Goal: Information Seeking & Learning: Find specific fact

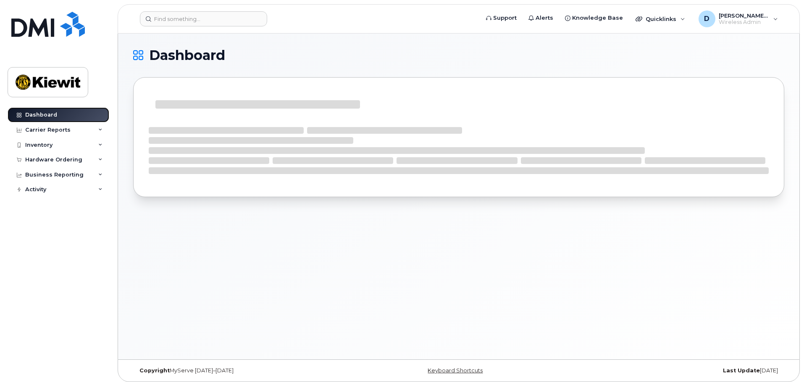
click at [42, 113] on div "Dashboard" at bounding box center [41, 115] width 32 height 7
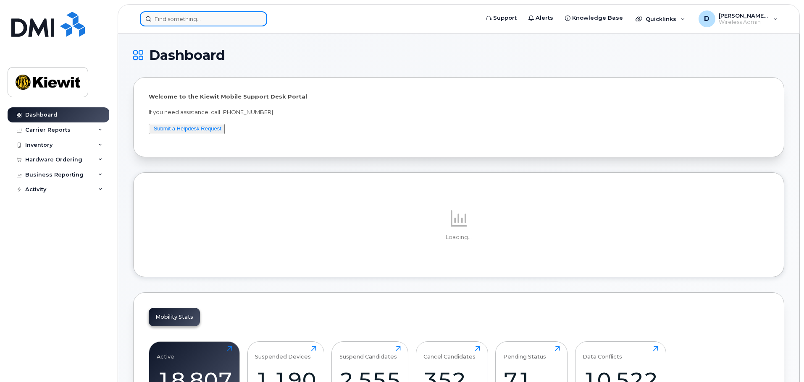
click at [175, 17] on input at bounding box center [203, 18] width 127 height 15
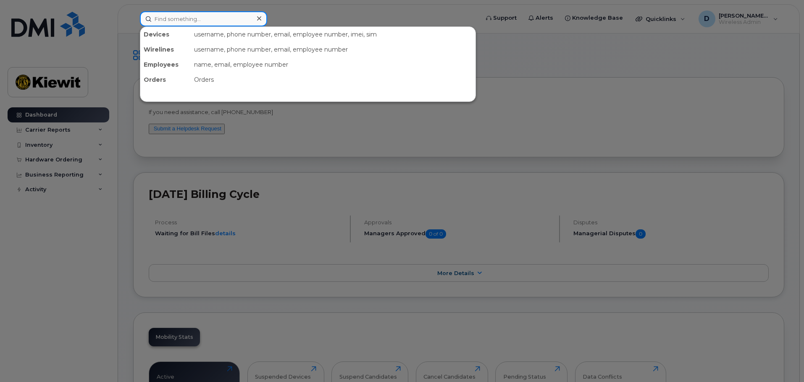
click at [231, 16] on input at bounding box center [203, 18] width 127 height 15
paste input "350884585238473"
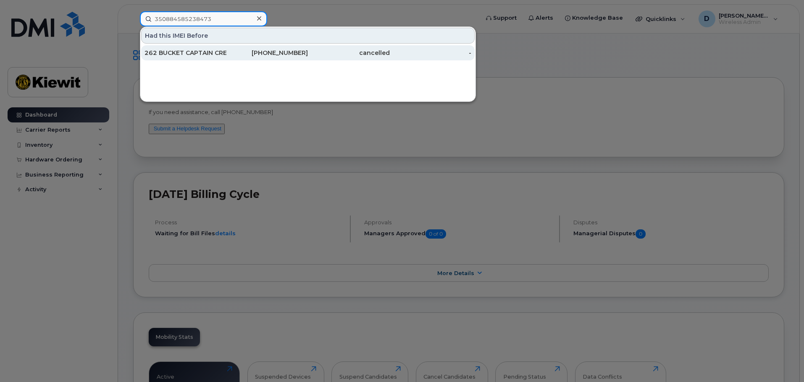
type input "350884585238473"
click at [215, 54] on div "262 BUCKET CAPTAIN CREW DOME" at bounding box center [185, 53] width 82 height 8
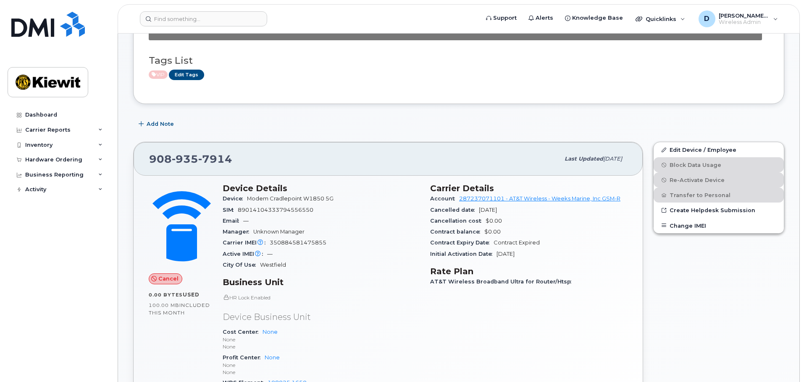
scroll to position [84, 0]
click at [528, 120] on div "Add Note" at bounding box center [458, 123] width 651 height 15
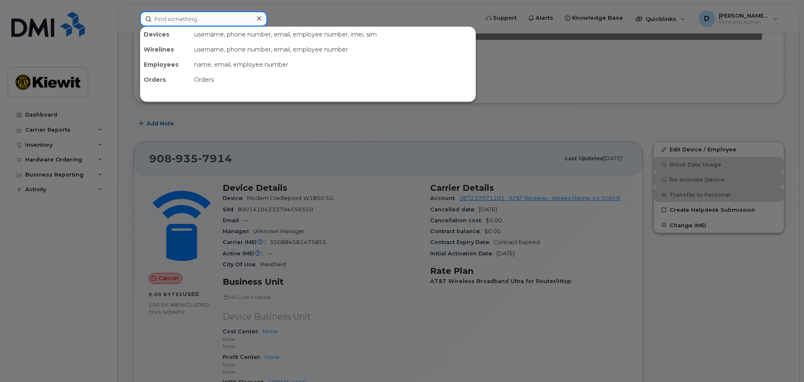
click at [243, 15] on input at bounding box center [203, 18] width 127 height 15
paste input "89012803331955630915"
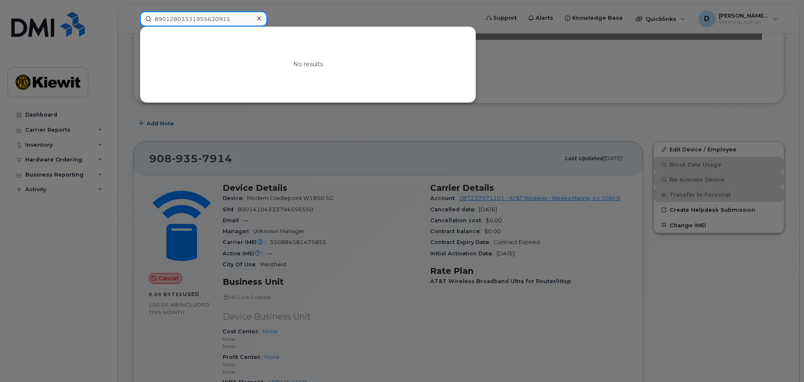
drag, startPoint x: 244, startPoint y: 20, endPoint x: 108, endPoint y: 31, distance: 136.0
click at [133, 26] on div "89012803331955630915 No results" at bounding box center [306, 18] width 347 height 15
paste input "4104333794556550"
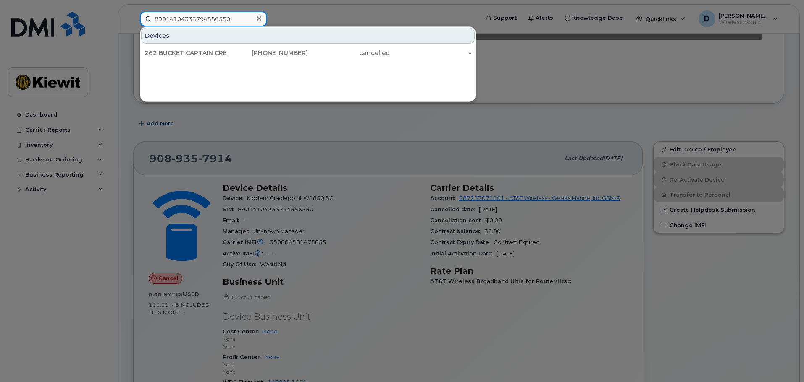
drag, startPoint x: 234, startPoint y: 16, endPoint x: 79, endPoint y: 34, distance: 156.0
click at [133, 26] on div "89014104333794556550 Devices 262 BUCKET CAPTAIN CREW DOME 908-935-7914 cancelle…" at bounding box center [306, 18] width 347 height 15
paste input "Ref:DMINC949249"
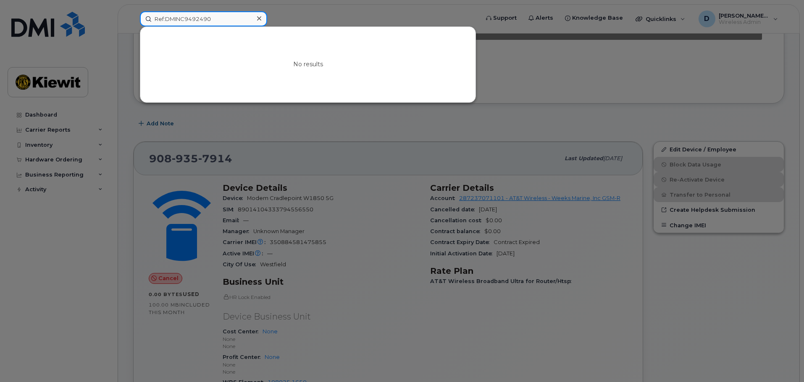
click at [166, 17] on input "Ref:DMINC9492490" at bounding box center [203, 18] width 127 height 15
type input "9492490"
click at [258, 18] on icon at bounding box center [259, 18] width 4 height 7
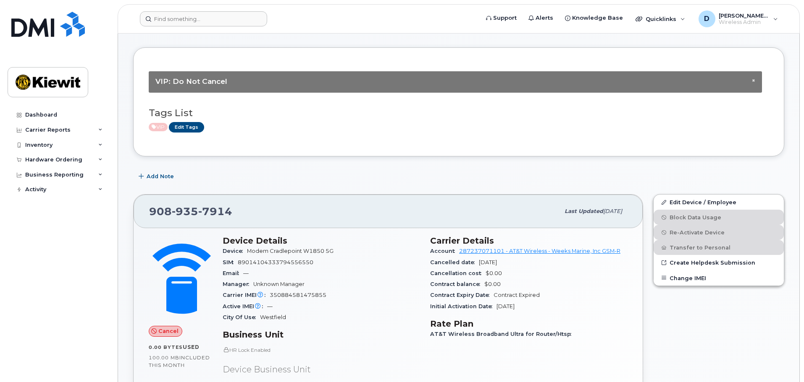
scroll to position [0, 0]
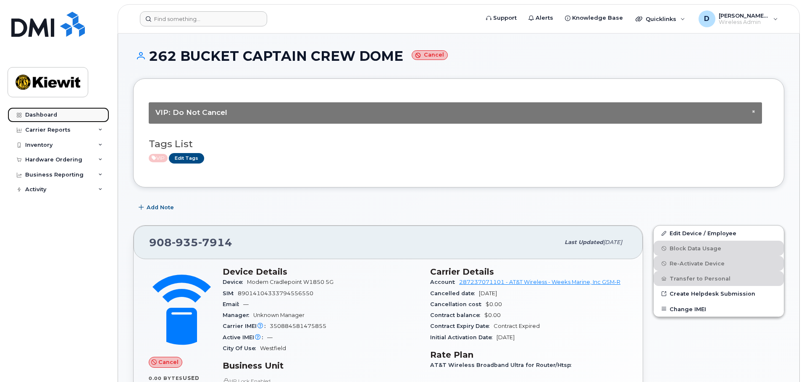
click at [53, 115] on div "Dashboard" at bounding box center [41, 115] width 32 height 7
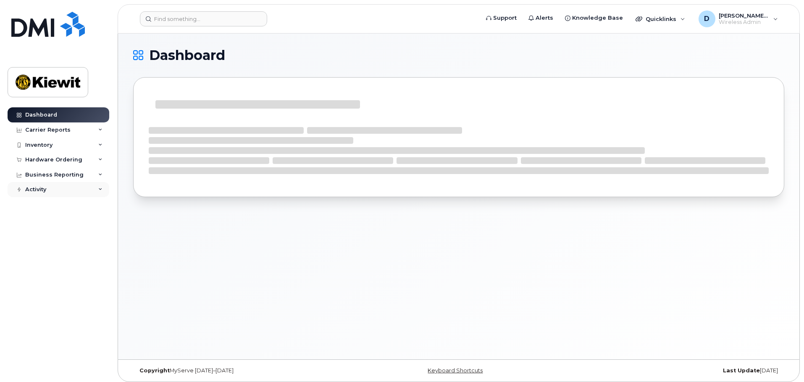
click at [100, 189] on icon at bounding box center [100, 190] width 4 height 4
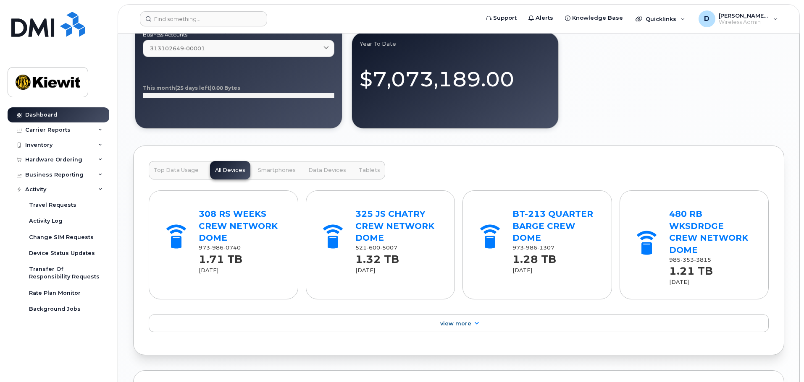
scroll to position [840, 0]
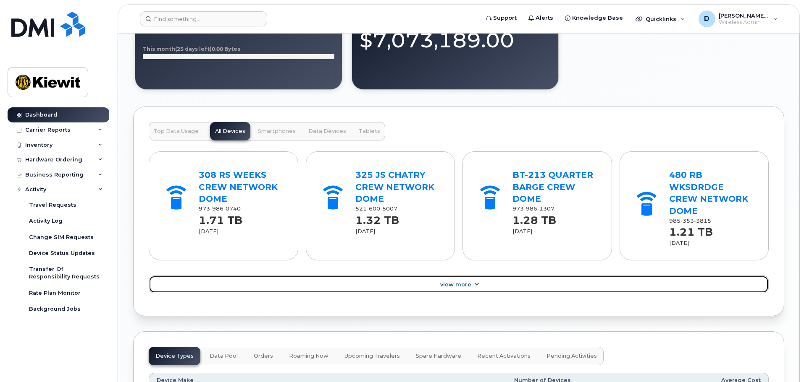
click at [451, 276] on link "View More" at bounding box center [459, 285] width 620 height 18
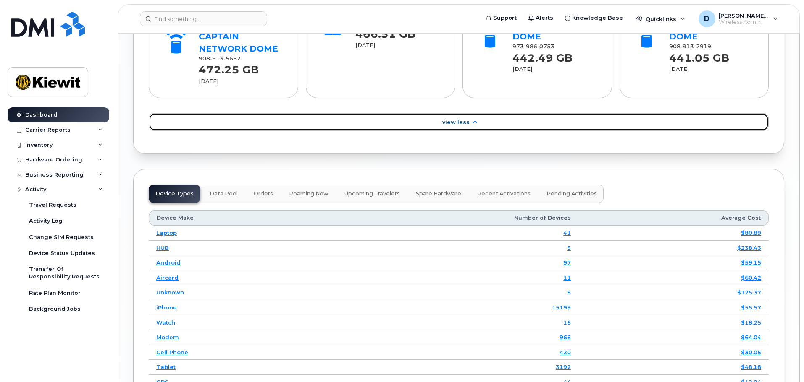
scroll to position [1385, 0]
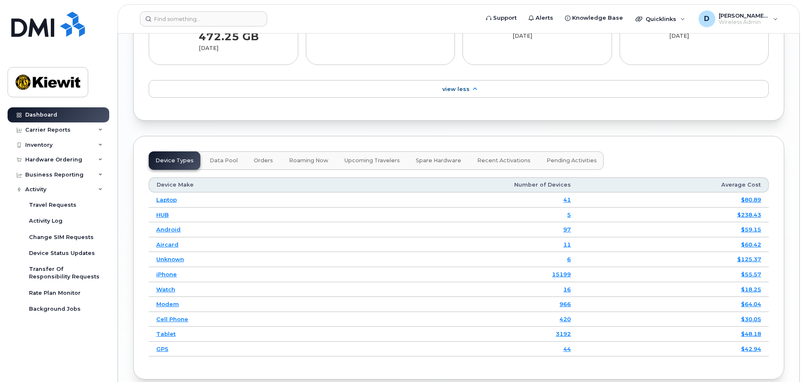
click at [262, 157] on span "Orders" at bounding box center [263, 160] width 19 height 7
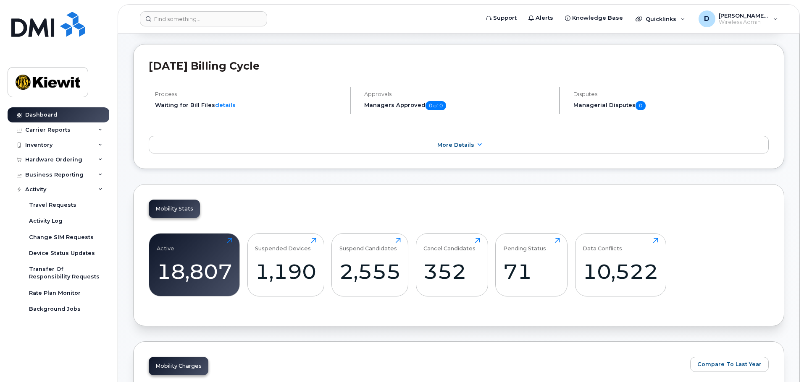
scroll to position [0, 0]
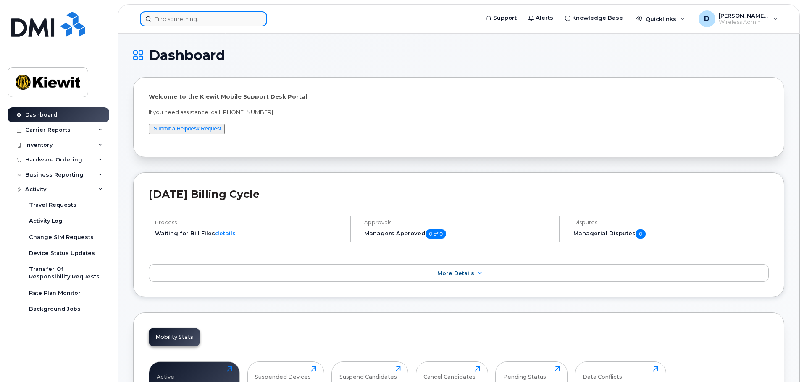
click at [193, 15] on input at bounding box center [203, 18] width 127 height 15
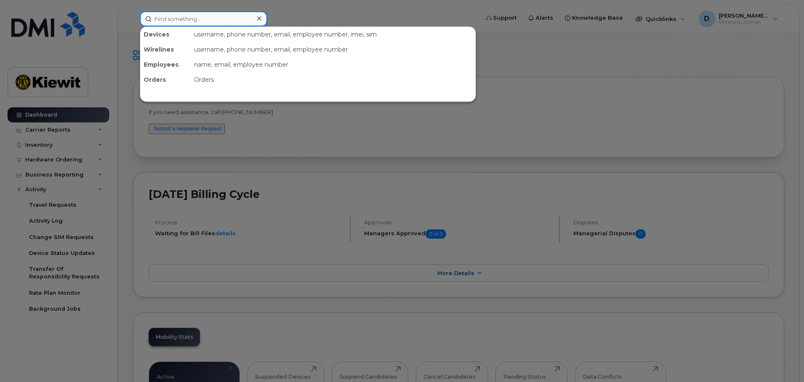
click at [221, 20] on input at bounding box center [203, 18] width 127 height 15
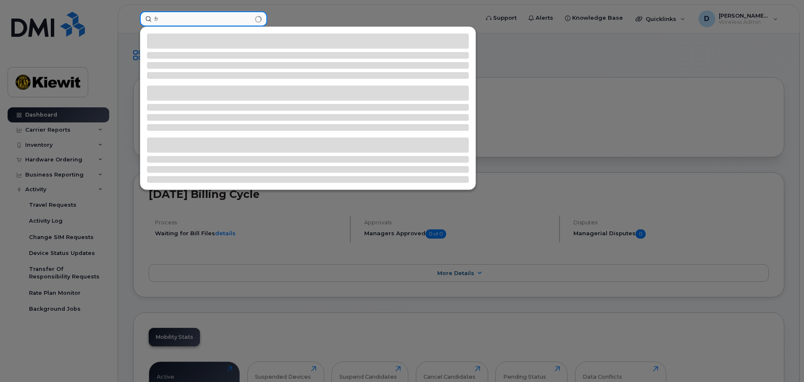
type input "f"
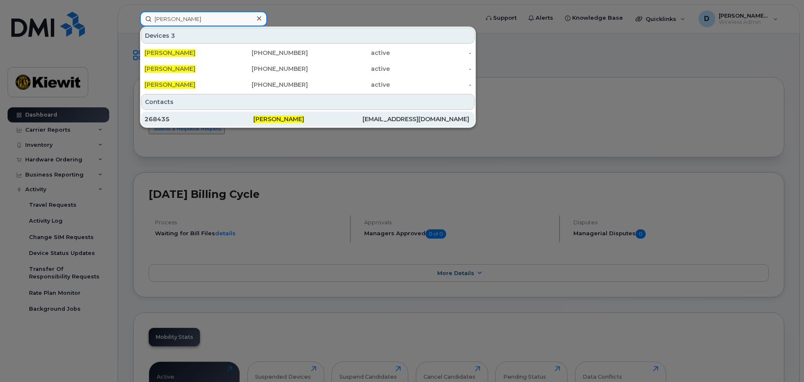
type input "derek layton"
click at [430, 118] on div "DELAYTON@WEEKSMARINE.COM" at bounding box center [416, 119] width 109 height 8
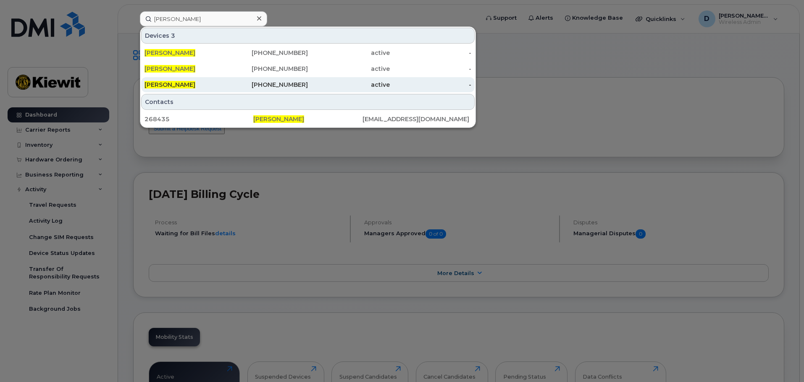
click at [469, 86] on div "-" at bounding box center [431, 85] width 82 height 8
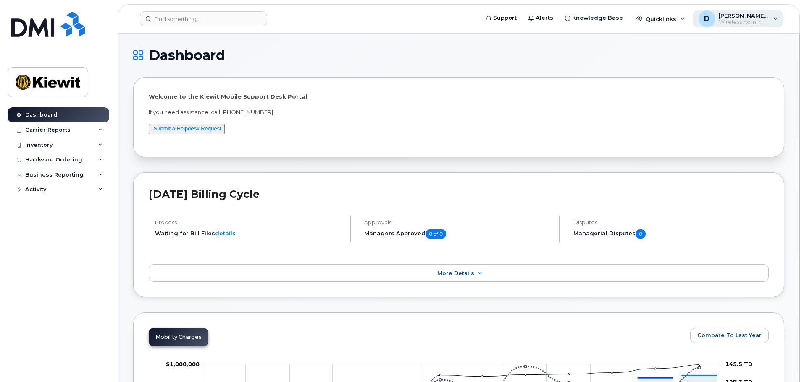
click at [775, 22] on div "D Derek.Layton Wireless Admin" at bounding box center [737, 18] width 91 height 17
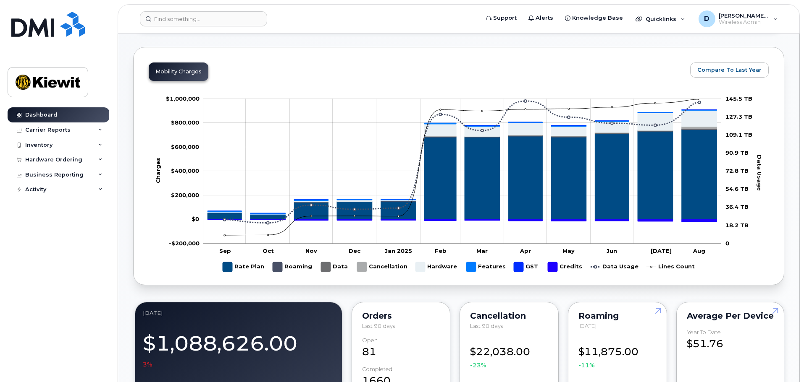
scroll to position [462, 0]
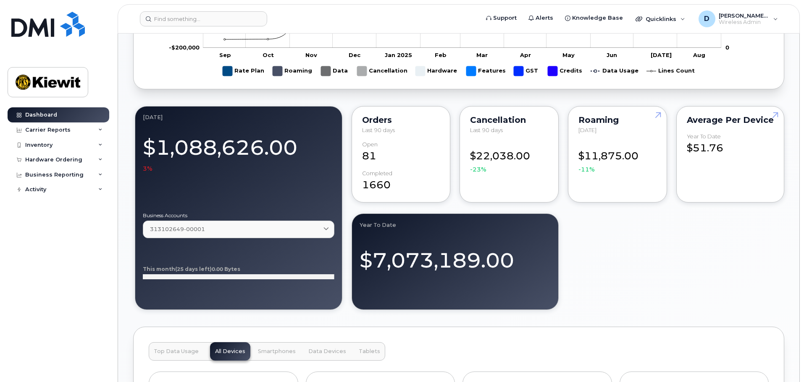
click at [427, 167] on div "Orders Last 90 days Open 81 completed 1660" at bounding box center [400, 154] width 99 height 97
click at [380, 121] on div "Orders" at bounding box center [401, 120] width 78 height 7
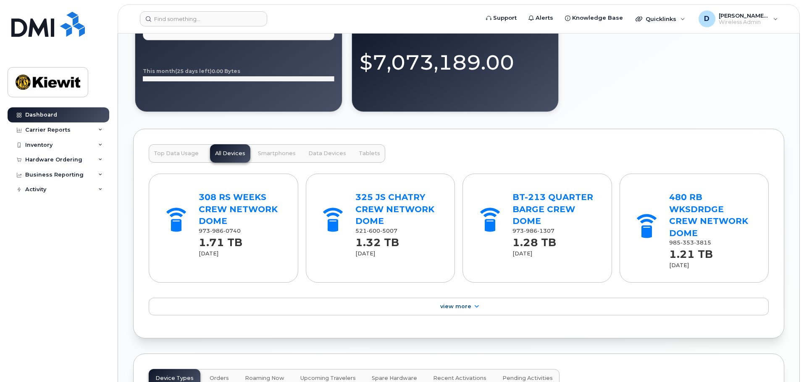
scroll to position [672, 0]
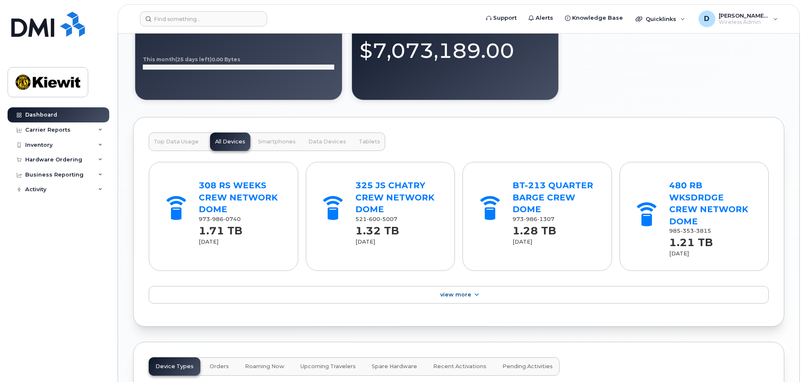
click at [335, 141] on span "Data Devices" at bounding box center [327, 142] width 38 height 7
drag, startPoint x: 482, startPoint y: 260, endPoint x: 485, endPoint y: 270, distance: 10.8
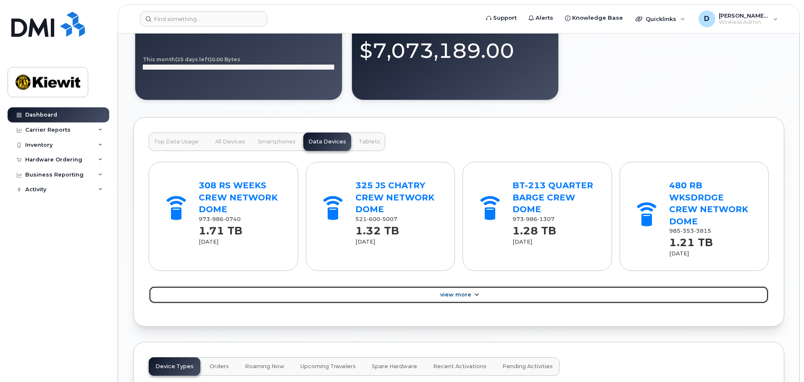
drag, startPoint x: 485, startPoint y: 270, endPoint x: 465, endPoint y: 287, distance: 26.2
click at [465, 287] on link "View More" at bounding box center [459, 295] width 620 height 18
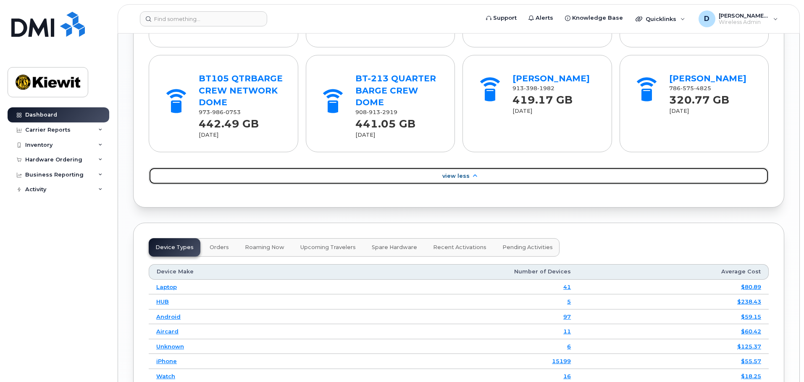
scroll to position [1134, 0]
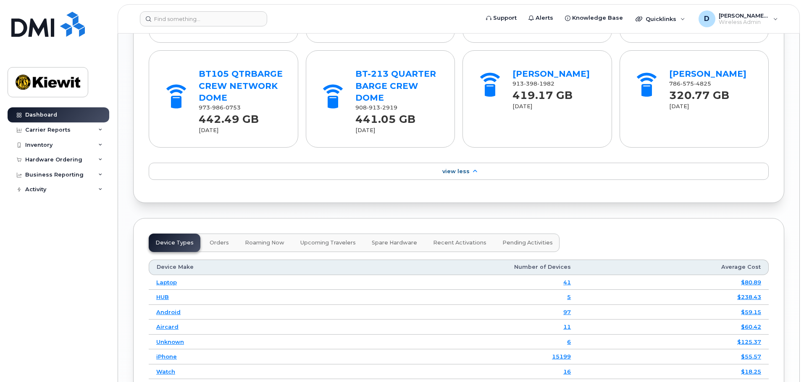
click at [509, 234] on button "Pending Activities" at bounding box center [527, 243] width 64 height 18
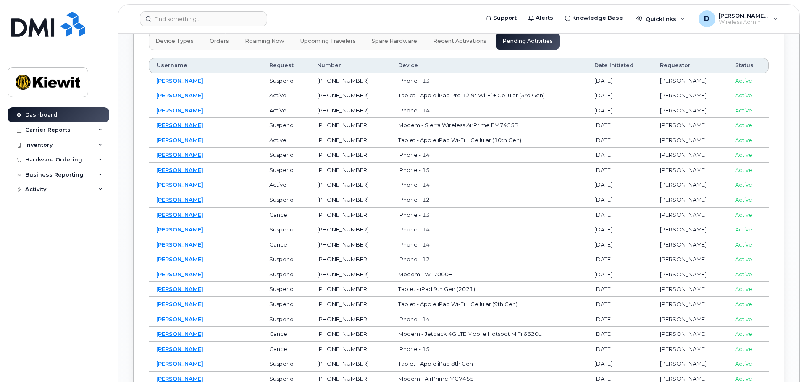
scroll to position [1176, 0]
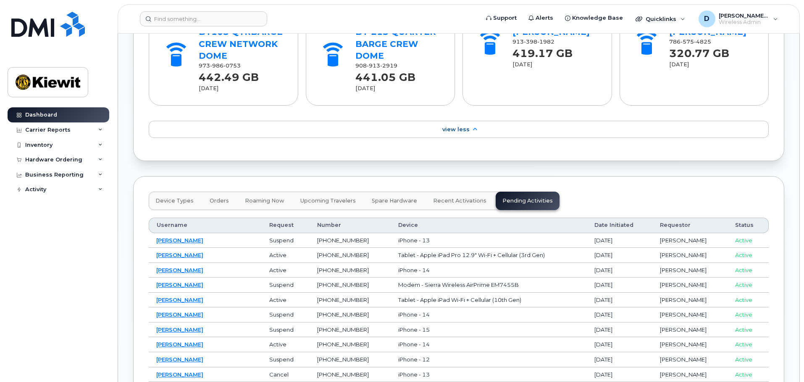
click at [187, 198] on span "Device Types" at bounding box center [174, 201] width 38 height 7
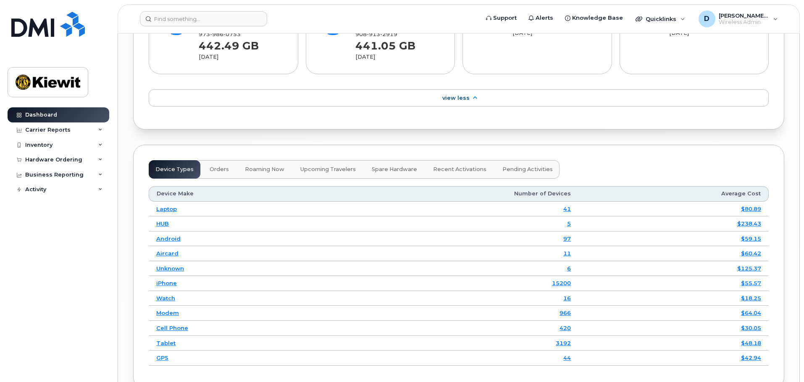
scroll to position [1260, 0]
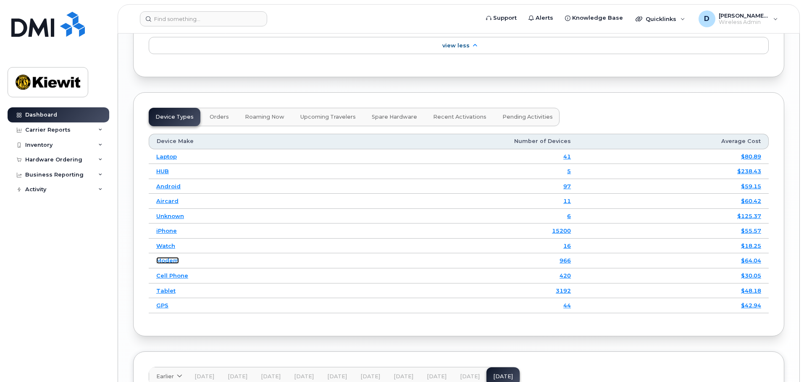
click at [169, 257] on link "Modem" at bounding box center [167, 260] width 23 height 7
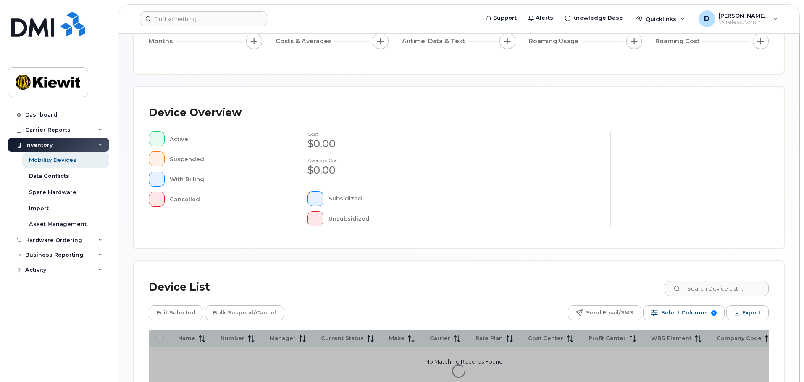
scroll to position [195, 0]
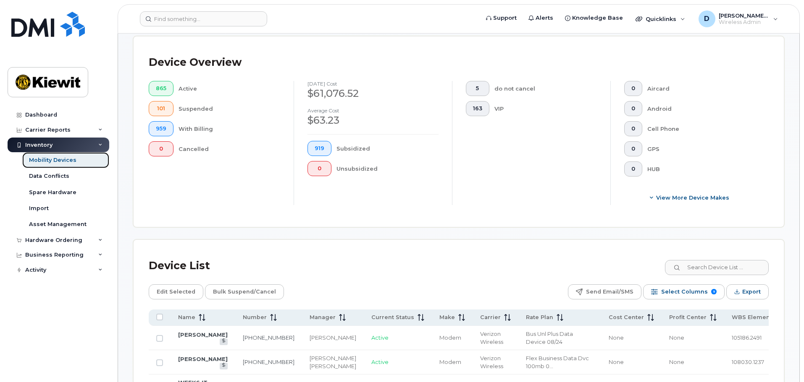
click at [45, 162] on div "Mobility Devices" at bounding box center [52, 161] width 47 height 8
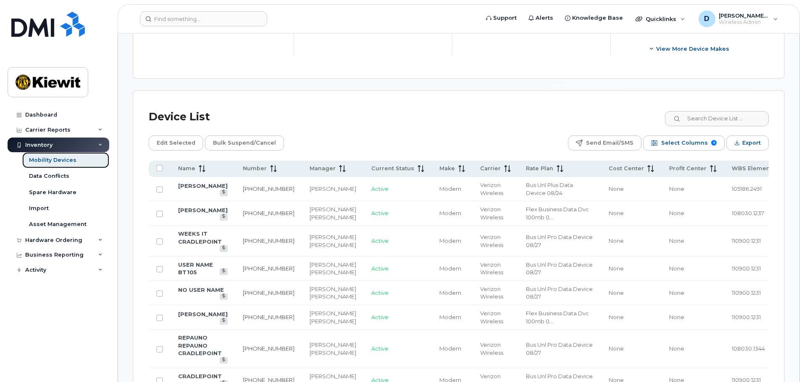
scroll to position [378, 0]
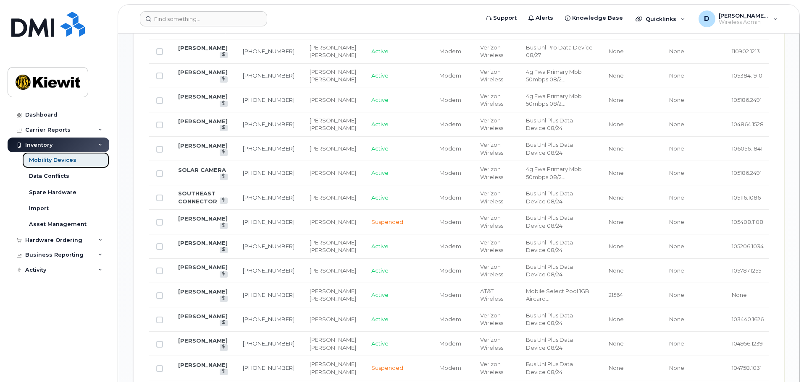
scroll to position [882, 0]
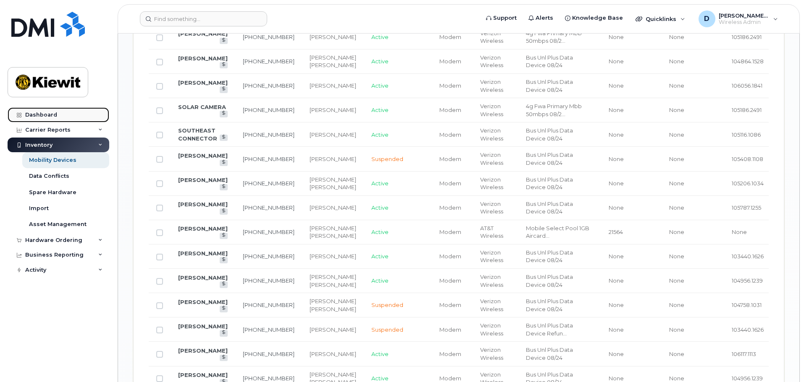
click at [46, 117] on div "Dashboard" at bounding box center [41, 115] width 32 height 7
